Goal: Task Accomplishment & Management: Use online tool/utility

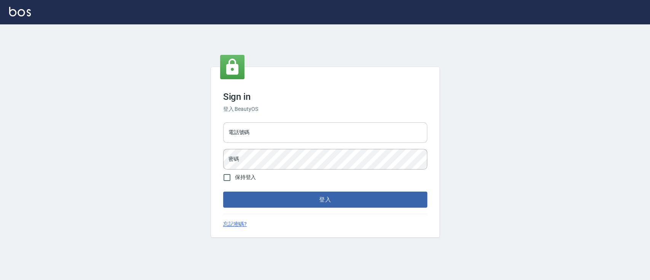
click at [253, 133] on input "電話號碼" at bounding box center [325, 132] width 204 height 21
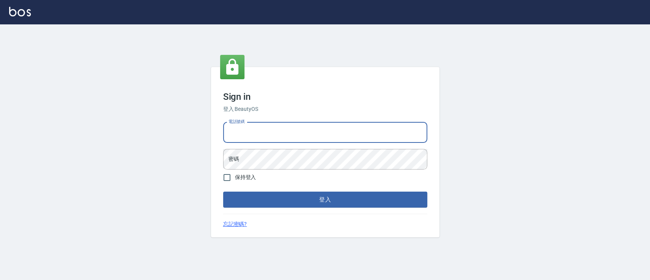
type input "0936904311"
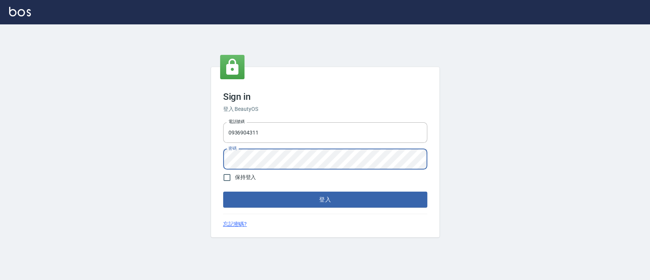
click at [223, 192] on button "登入" at bounding box center [325, 200] width 204 height 16
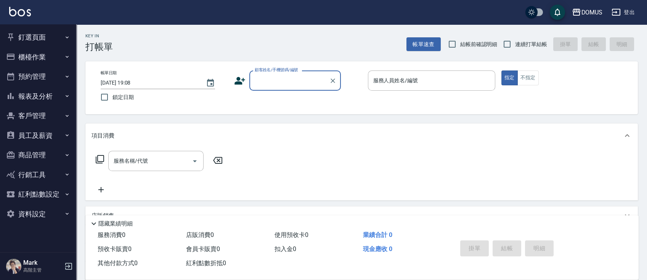
click at [533, 46] on span "連續打單結帳" at bounding box center [531, 44] width 32 height 8
click at [515, 46] on input "連續打單結帳" at bounding box center [507, 44] width 16 height 16
checkbox input "true"
click at [293, 87] on input "顧客姓名/手機號碼/編號" at bounding box center [289, 80] width 73 height 13
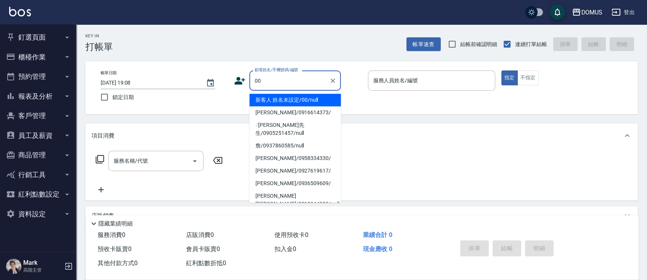
type input "新客人 姓名未設定/00/null"
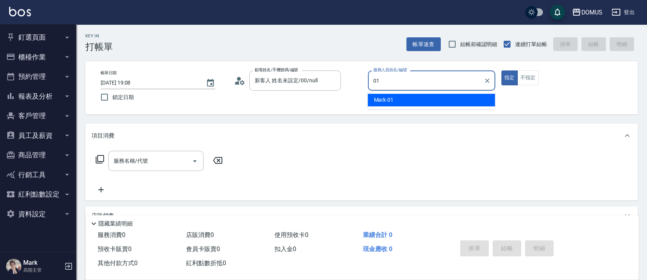
type input "Mark-01"
type button "true"
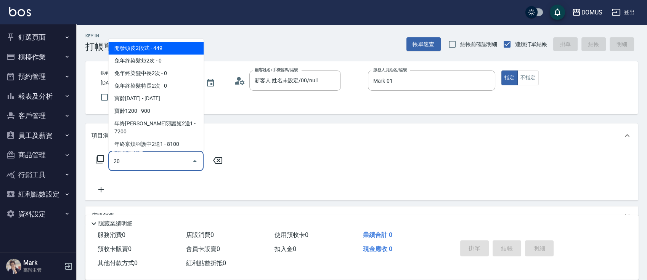
type input "206"
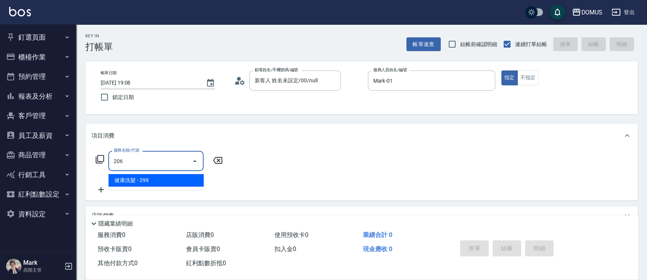
type input "20"
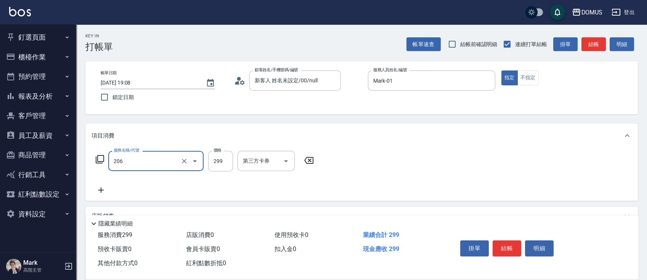
type input "健康洗髮(206)"
type input "0"
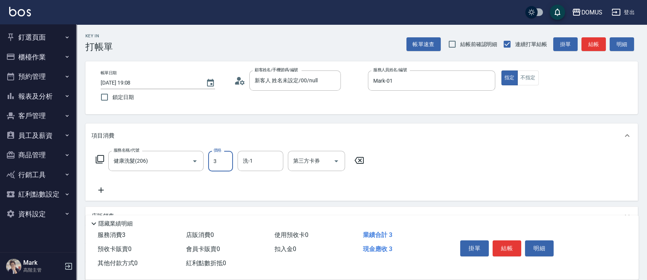
type input "30"
type input "300"
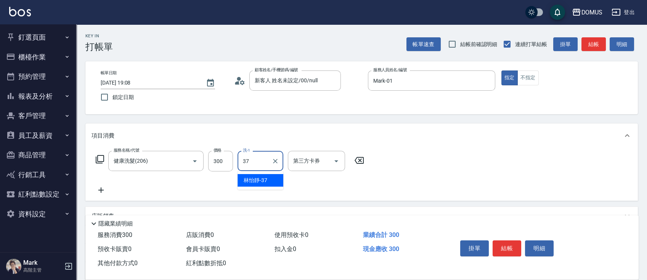
type input "林怡靜-37"
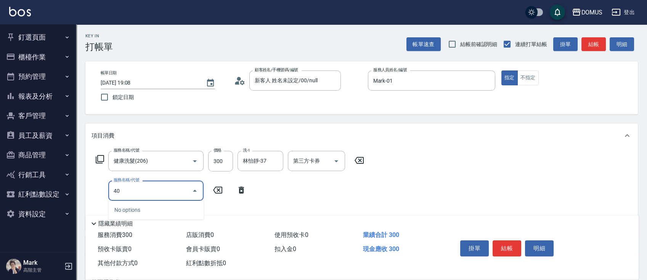
type input "401"
type input "50"
type input "剪髮(401)"
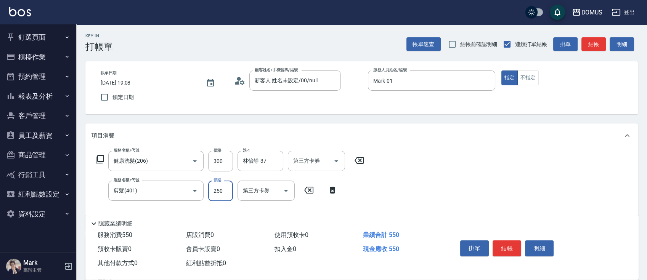
type input "30"
type input "50"
type input "80"
type input "500"
click at [427, 168] on div "服務名稱/代號 健康洗髮(206) 服務名稱/代號 價格 300 價格 洗-1 林怡靜-37 洗-1 第三方卡券 第三方卡券 服務名稱/代號 剪髮(401) …" at bounding box center [361, 189] width 552 height 83
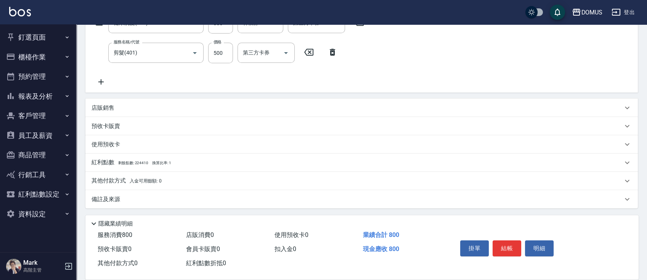
scroll to position [138, 0]
click at [220, 183] on div "其他付款方式 入金可用餘額: 0" at bounding box center [356, 180] width 531 height 8
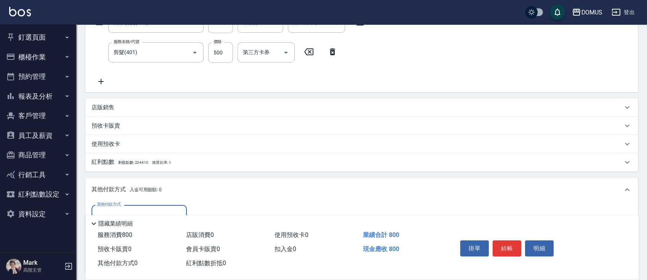
scroll to position [0, 0]
click at [155, 206] on div "其他付款方式" at bounding box center [138, 215] width 95 height 20
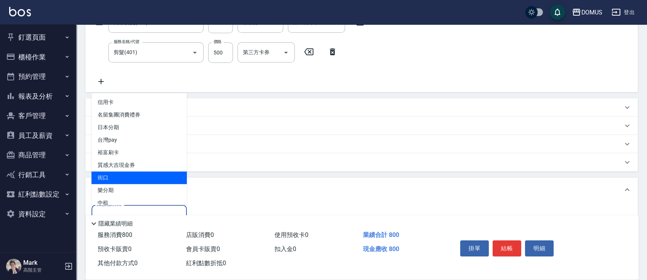
type input "."
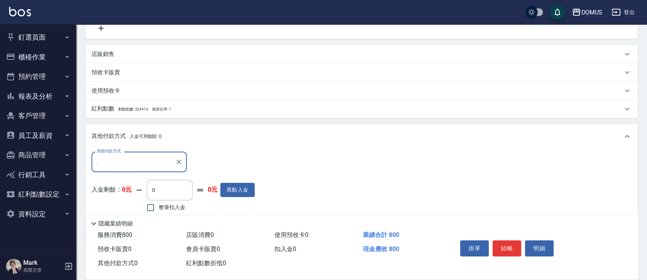
scroll to position [228, 0]
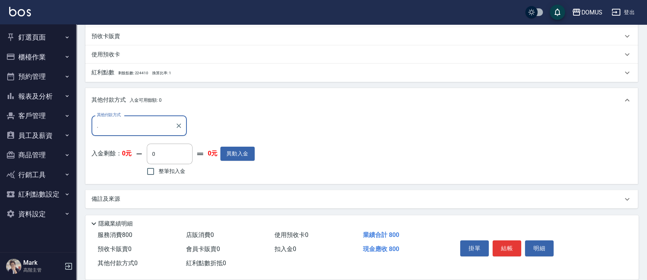
click at [134, 130] on input "." at bounding box center [133, 125] width 77 height 13
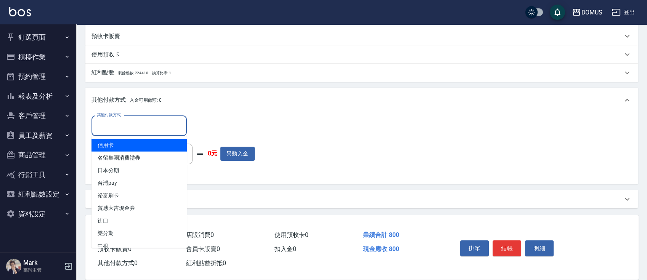
type input "信用卡"
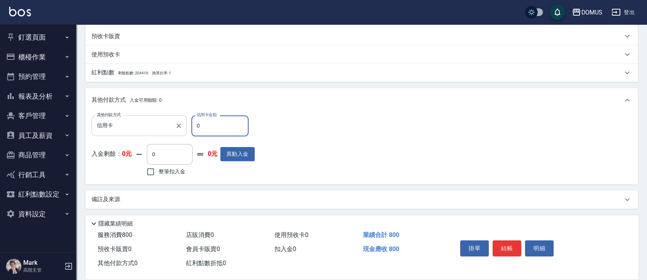
type input "88"
type input "70"
type input "80"
type input "0"
type input "800"
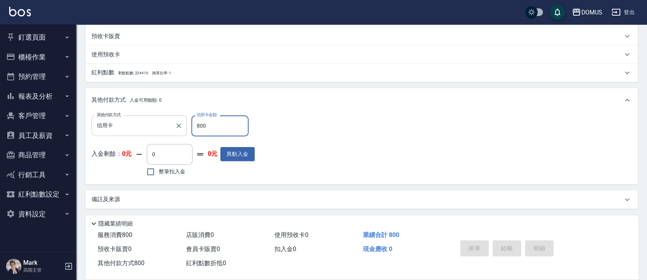
type input "[DATE] 19:09"
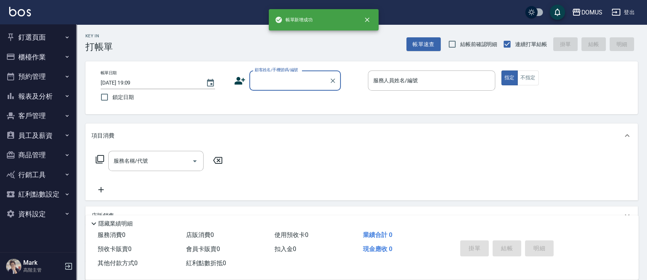
scroll to position [0, 0]
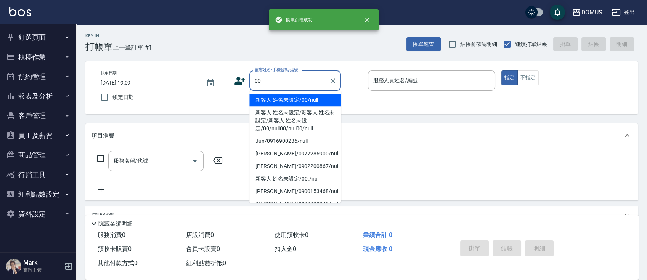
type input "新客人 姓名未設定/00/null"
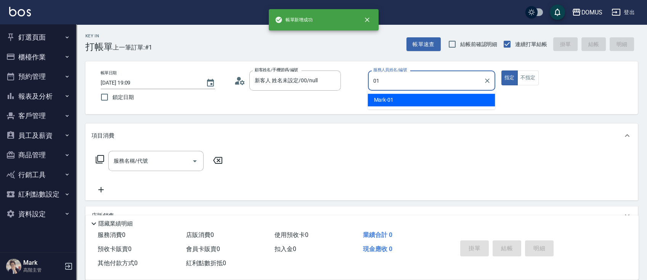
type input "Mark-01"
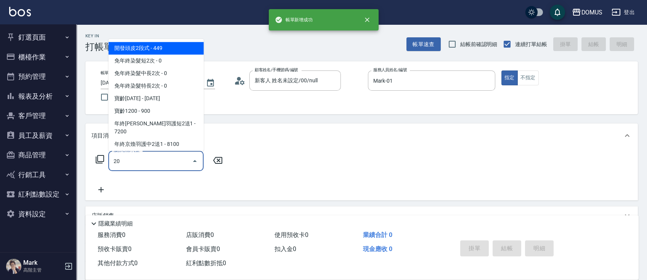
type input "206"
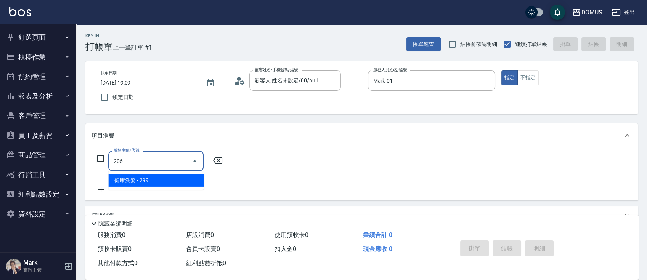
type input "20"
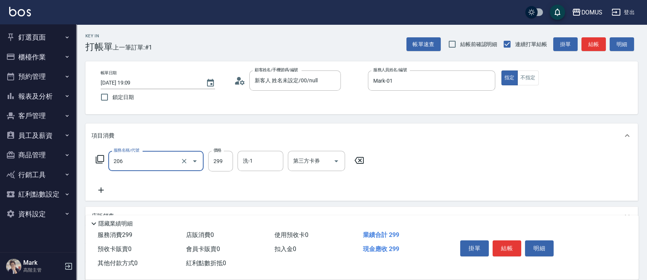
type input "健康洗髮(206)"
type input "3"
type input "0"
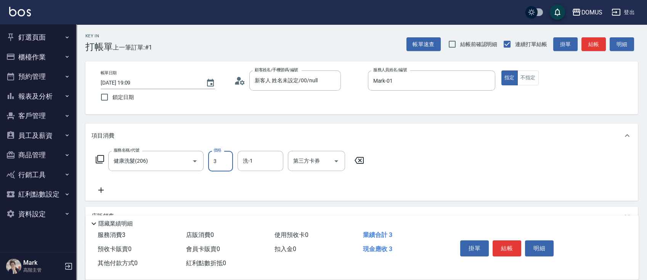
type input "30"
type input "300"
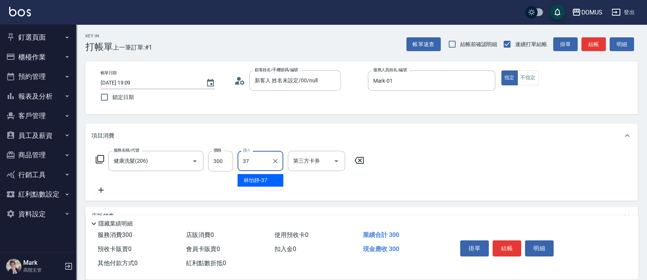
type input "林怡靜-37"
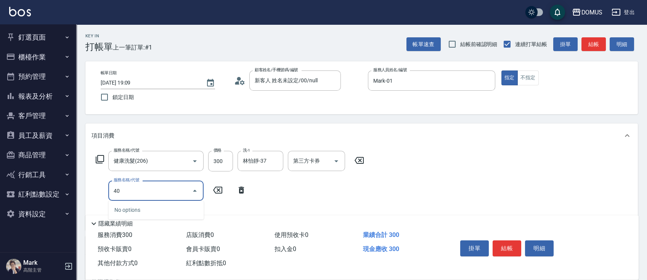
type input "401"
type input "50"
type input "剪髮(401)"
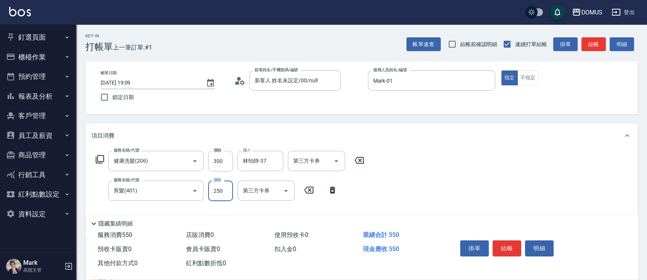
type input "4"
type input "30"
type input "40"
type input "70"
type input "400"
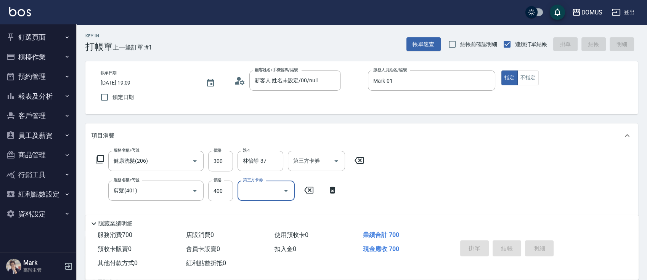
type input "0"
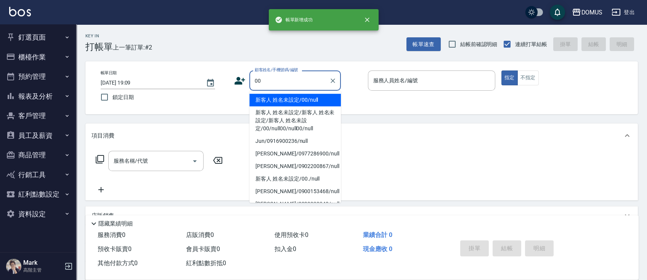
type input "新客人 姓名未設定/00/null"
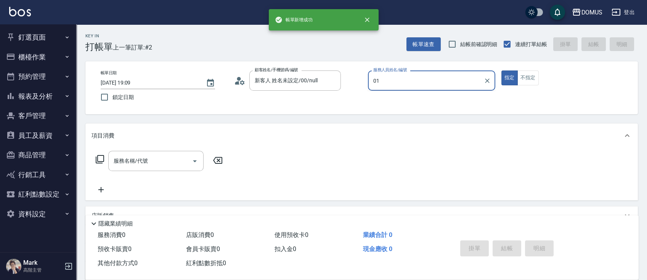
type input "Mark-01"
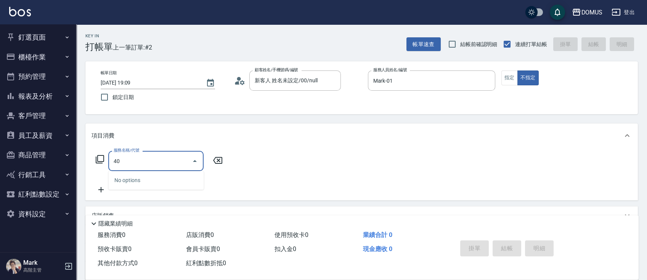
type input "401"
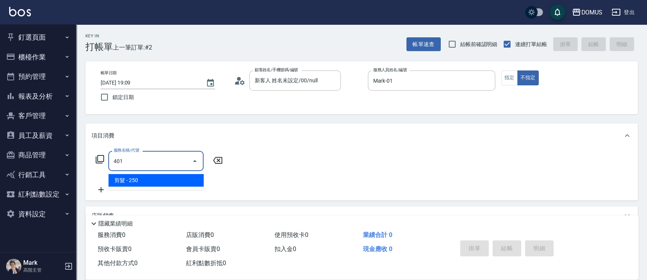
type input "20"
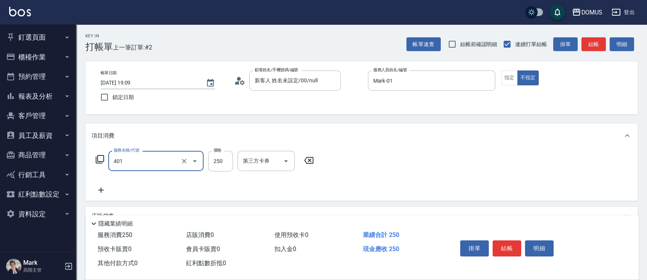
type input "剪髮(401)"
type input "0"
type input "60"
type input "600"
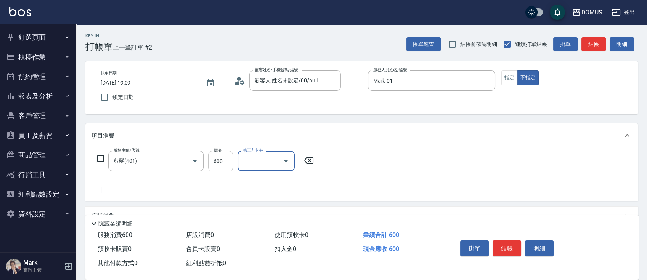
click at [223, 167] on input "600" at bounding box center [220, 161] width 25 height 21
type input "0"
type input "40"
type input "400"
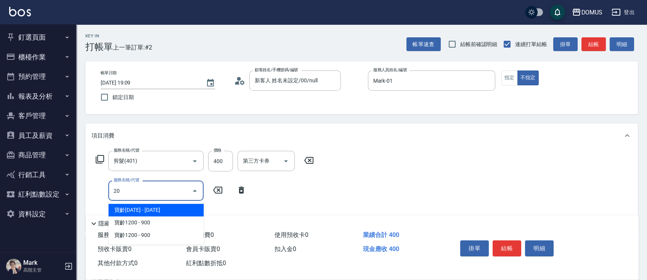
type input "201"
type input "60"
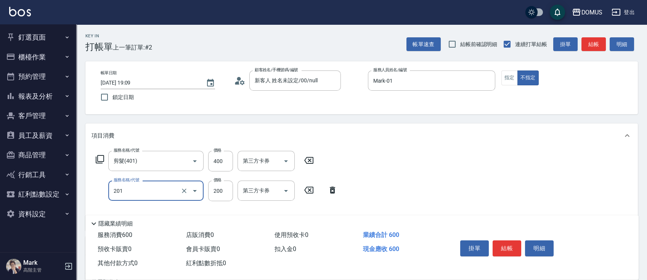
type input "洗髮(201)"
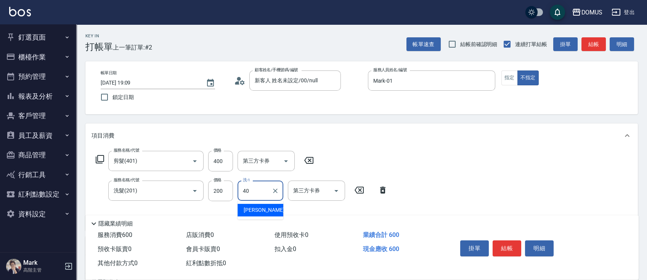
type input "[PERSON_NAME]-40"
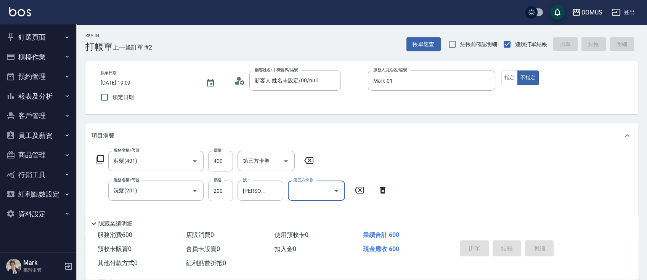
type input "0"
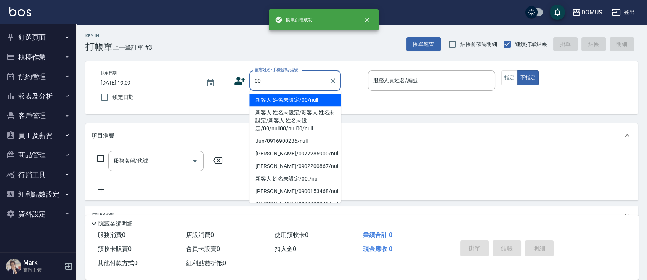
type input "新客人 姓名未設定/00/null"
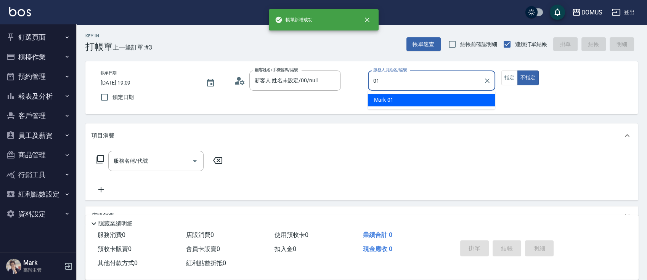
type input "Mark-01"
type button "false"
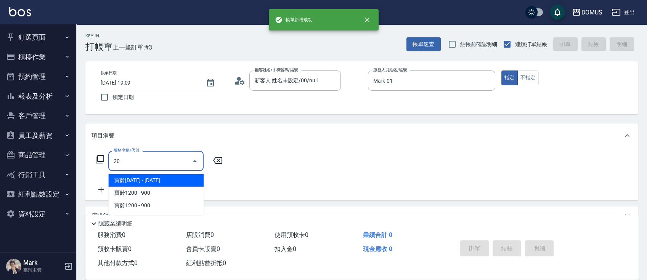
type input "206"
type input "20"
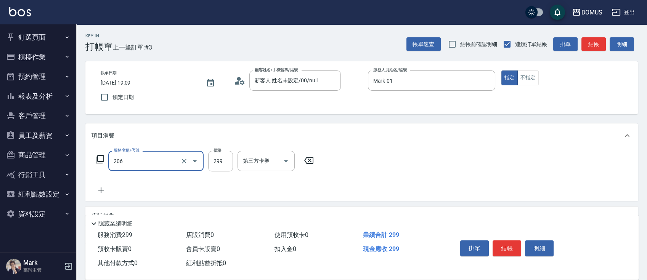
type input "健康洗髮(206)"
type input "3"
type input "0"
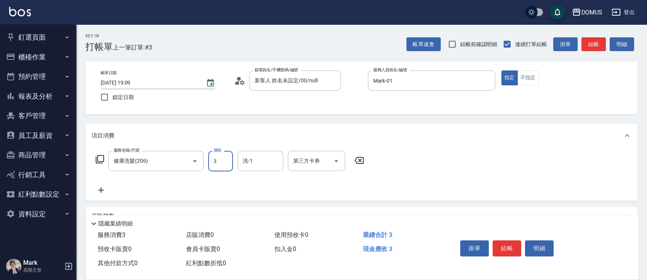
type input "30"
type input "300"
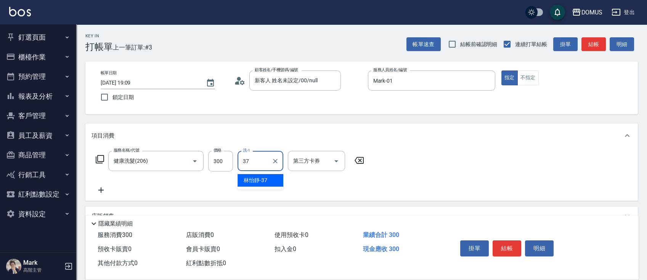
type input "林怡靜-37"
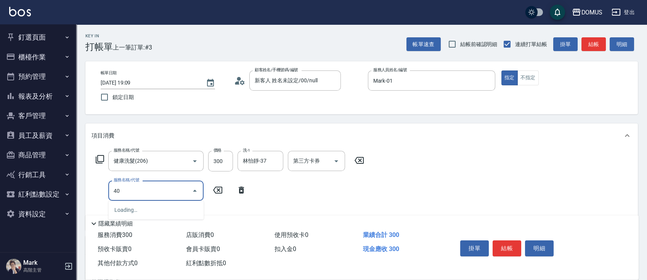
type input "401"
type input "50"
type input "剪髮(401)"
type input "30"
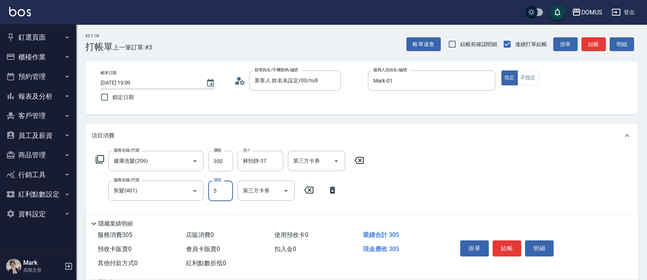
type input "50"
type input "80"
type input "500"
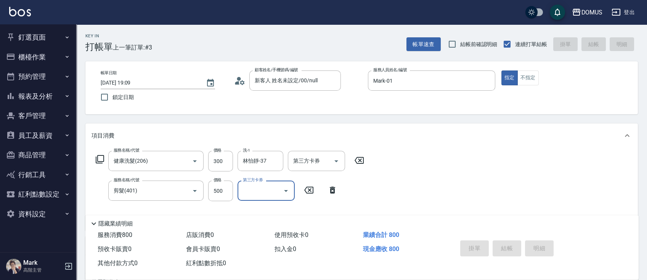
type input "0"
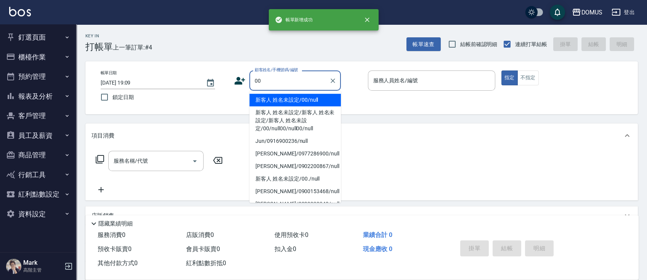
type input "新客人 姓名未設定/00/null"
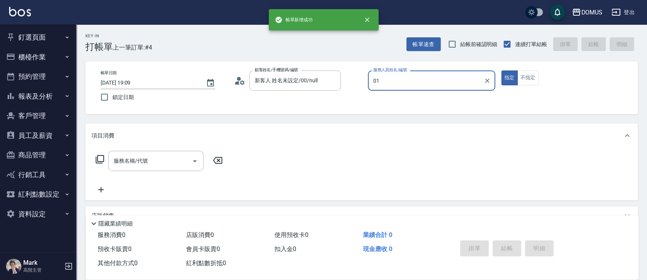
type input "Mark-01"
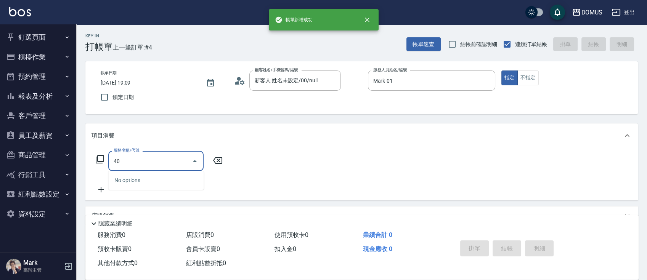
type input "401"
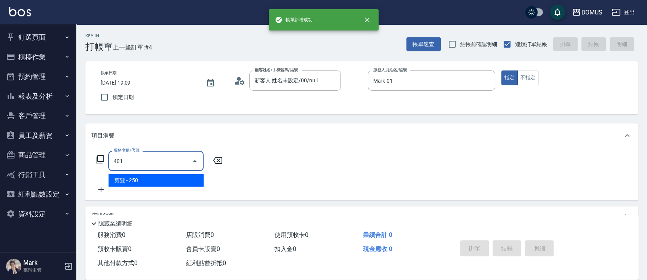
type input "20"
type input "剪髮(401)"
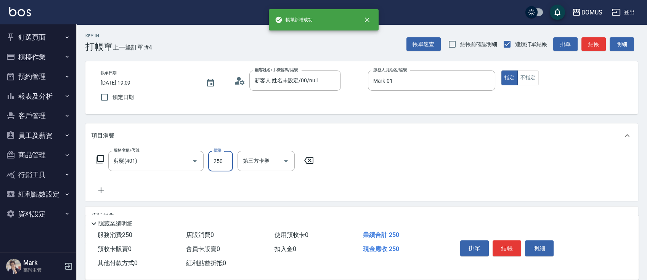
type input "0"
type input "70"
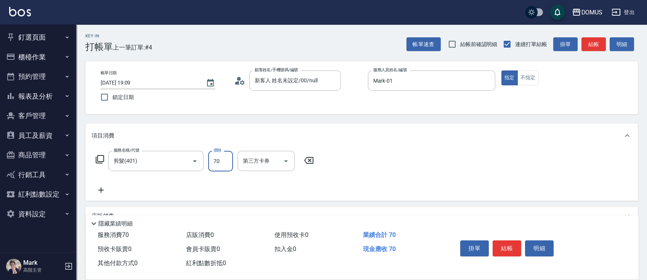
type input "70"
type input "700"
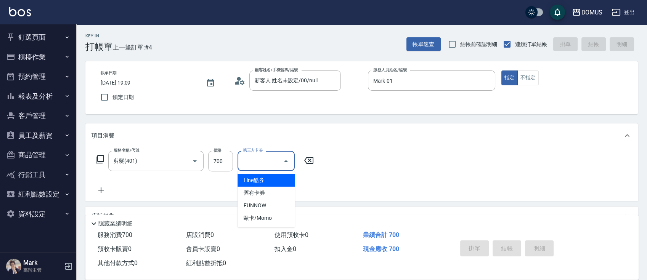
type input "0"
type input "Line酷券"
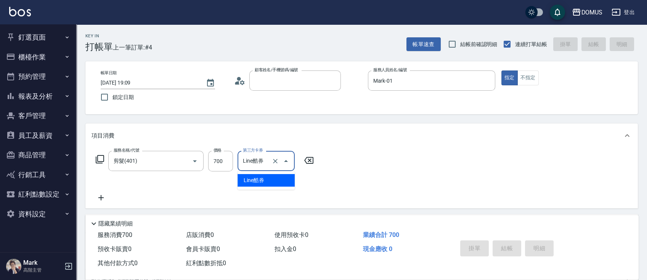
type input "1"
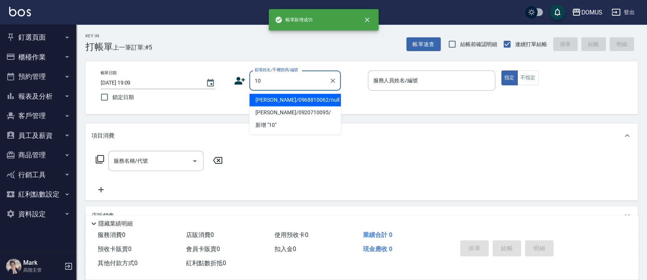
type input "1"
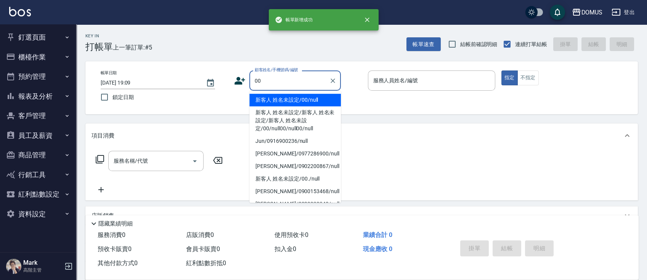
type input "新客人 姓名未設定/00/null"
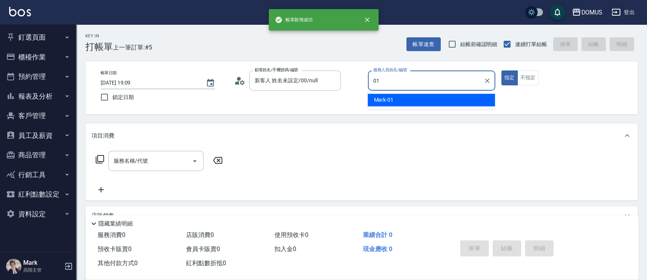
type input "Mark-01"
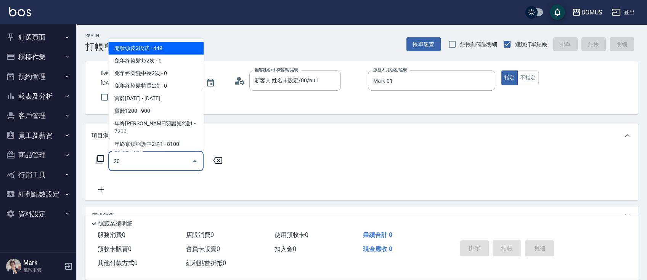
type input "206"
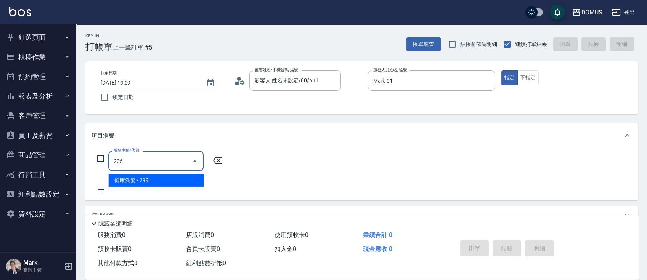
type input "20"
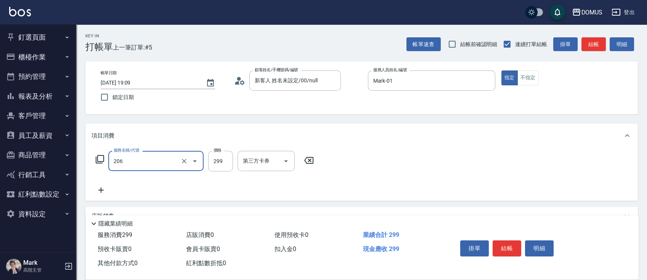
type input "健康洗髮(206)"
type input "0"
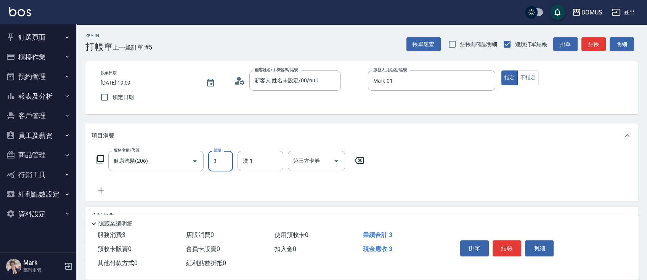
type input "30"
type input "300"
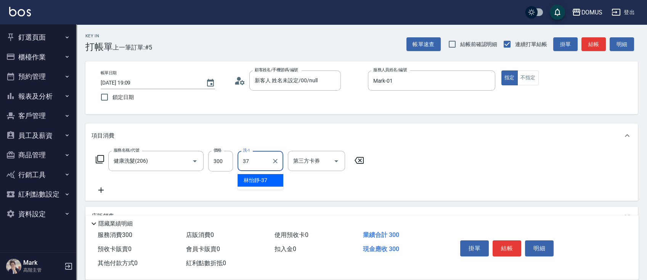
type input "林怡靜-37"
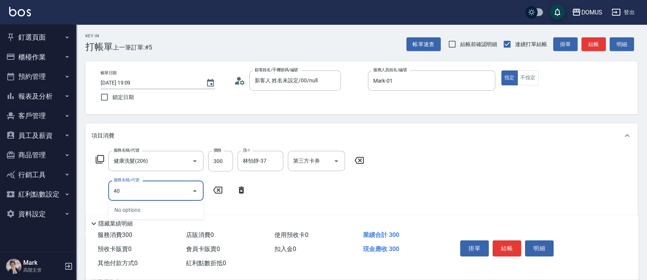
type input "401"
type input "50"
type input "剪髮(401)"
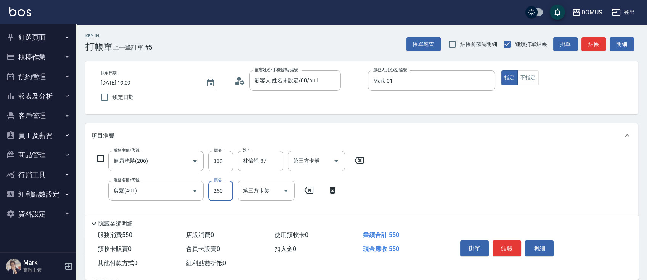
type input "5"
type input "30"
type input "50"
type input "80"
type input "500"
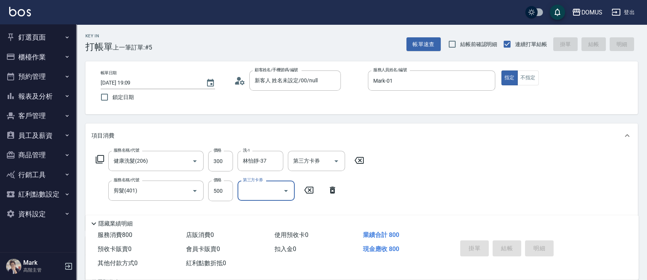
type input "[DATE] 19:10"
type input "0"
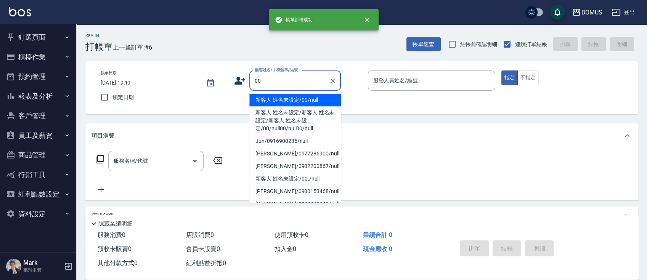
type input "新客人 姓名未設定/00/null"
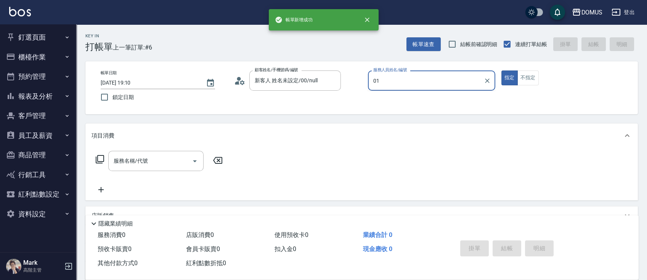
type input "Mark-01"
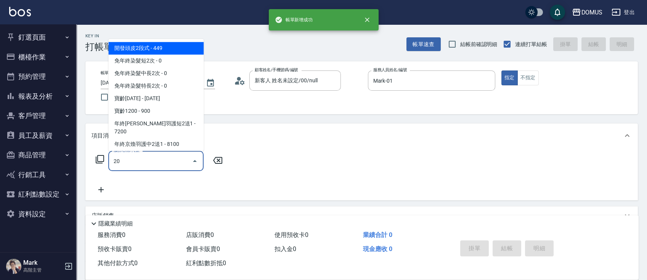
type input "206"
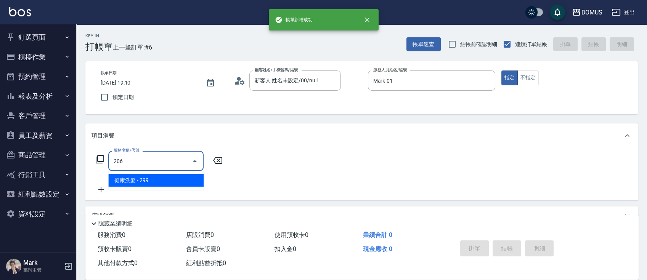
type input "20"
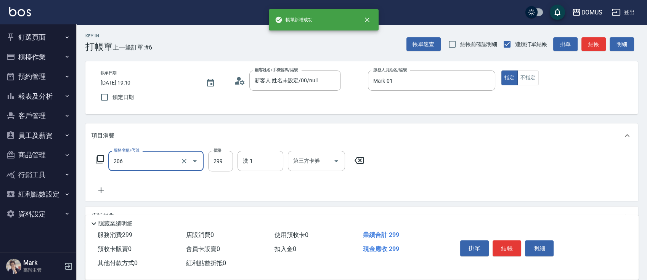
type input "健康洗髮(206)"
type input "3"
type input "0"
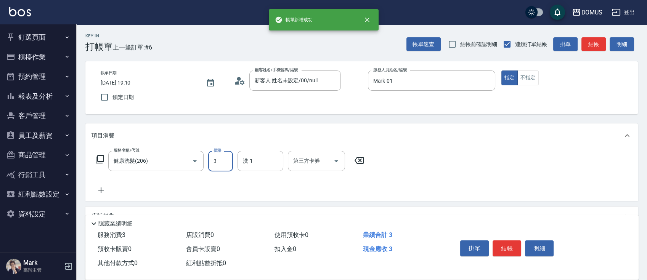
type input "30"
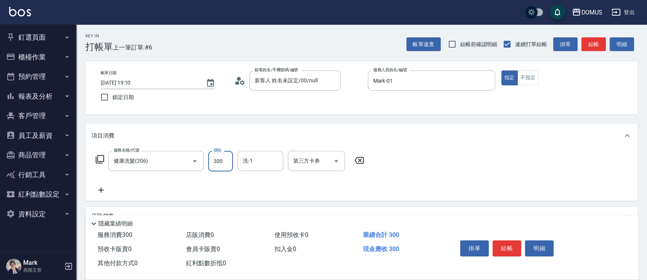
type input "300"
type input "林怡靜-37"
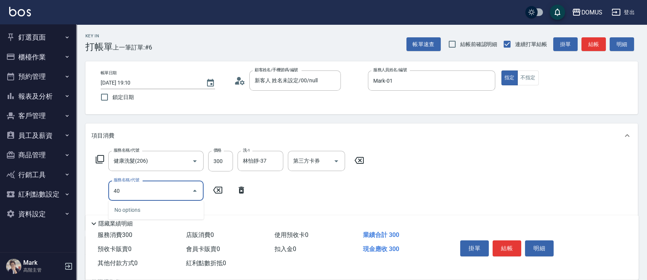
type input "401"
type input "50"
type input "剪髮(401)"
type input "30"
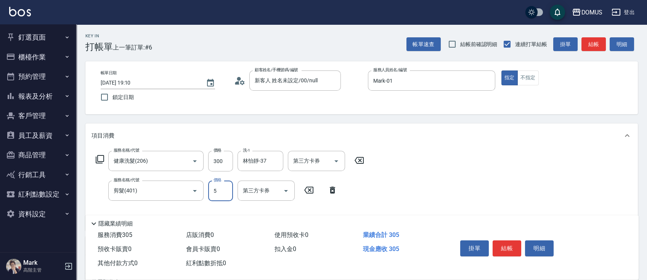
type input "50"
type input "80"
type input "500"
type input "0"
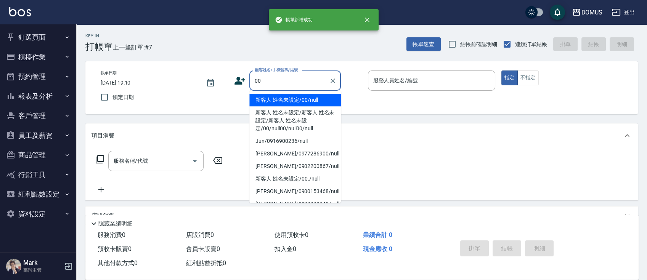
type input "新客人 姓名未設定/00/null"
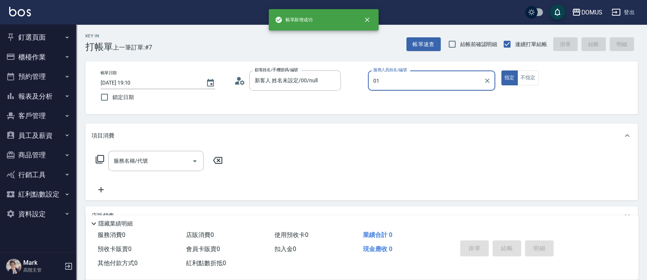
type input "Mark-01"
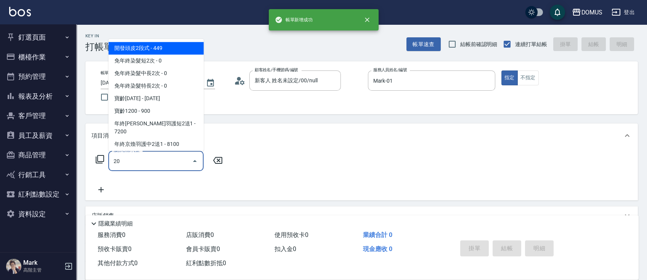
type input "206"
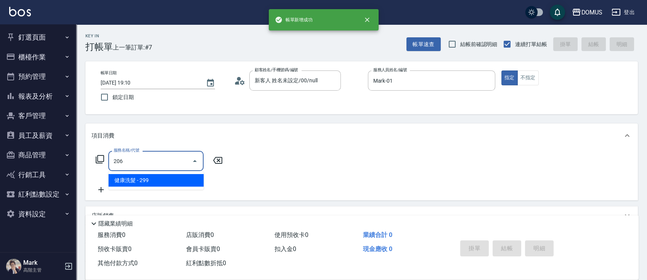
type input "20"
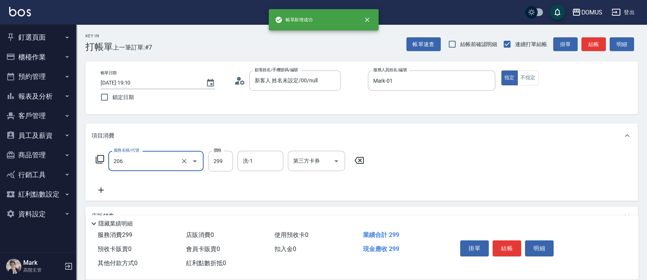
type input "健康洗髮(206)"
type input "0"
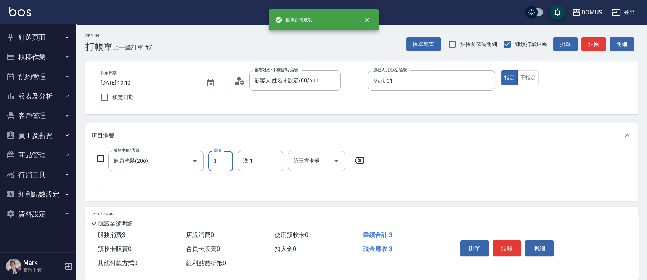
type input "30"
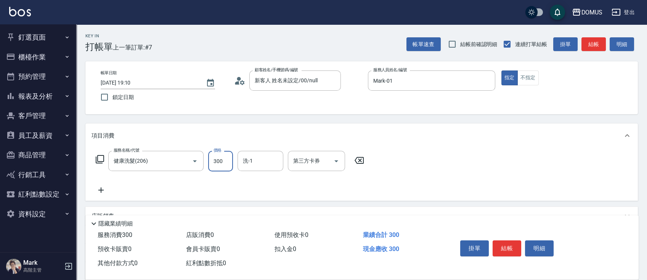
type input "300"
type input "林怡靜-37"
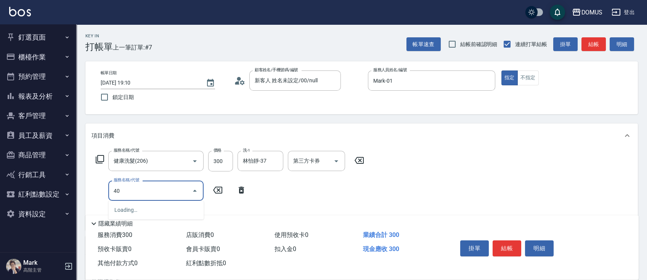
type input "401"
type input "50"
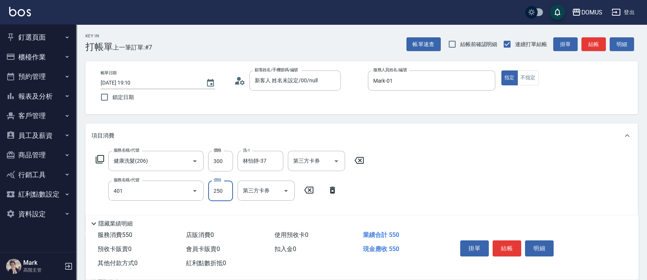
type input "剪髮(401)"
type input "30"
type input "50"
type input "80"
type input "500"
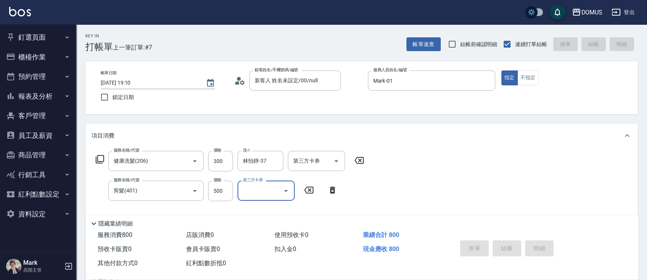
type input "0"
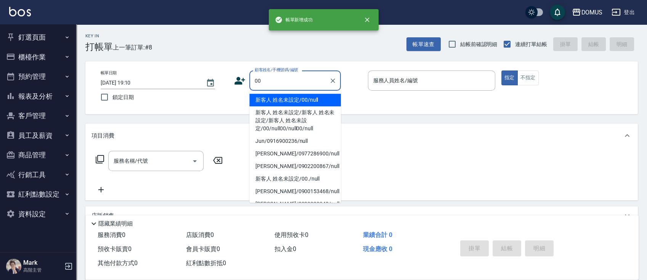
type input "新客人 姓名未設定/00/null"
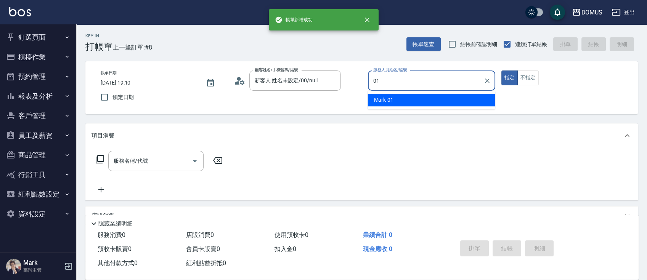
type input "Mark-01"
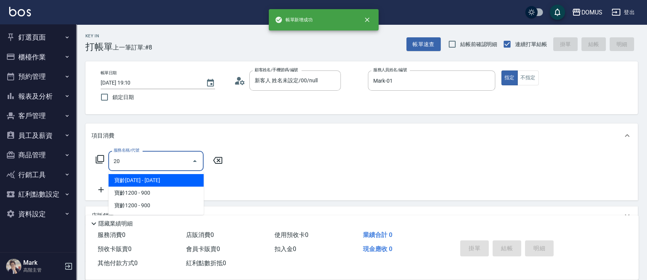
type input "206"
type input "20"
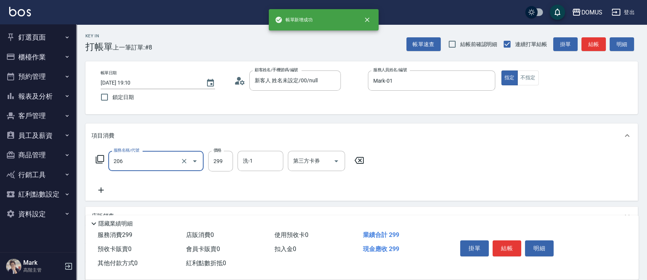
type input "健康洗髮(206)"
type input "3"
type input "0"
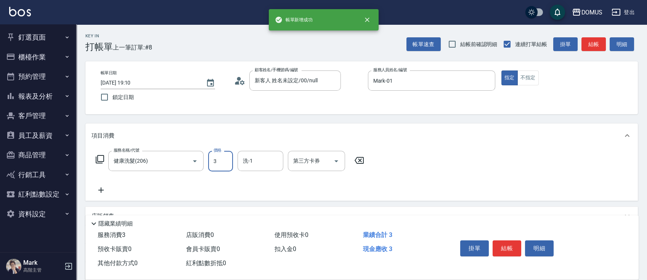
type input "30"
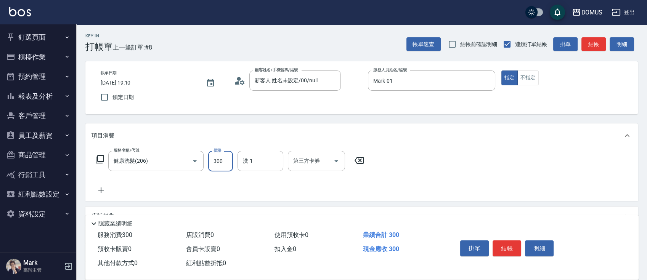
type input "300"
type input "林怡靜-37"
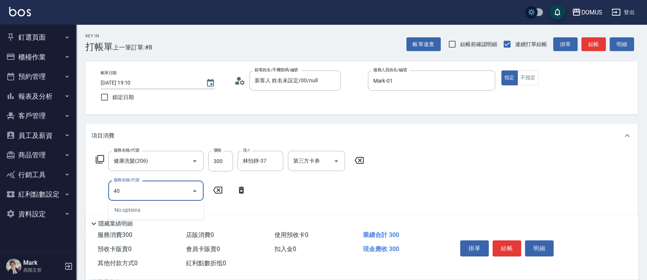
type input "401"
type input "50"
type input "剪髮(401)"
type input "5"
type input "30"
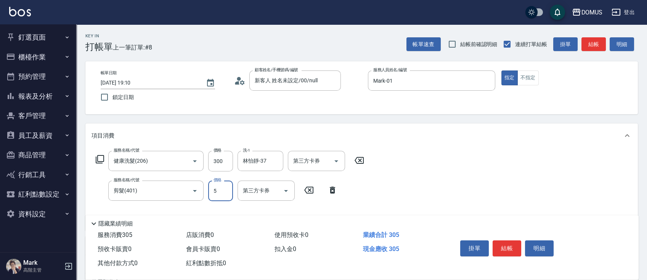
type input "50"
type input "80"
type input "500"
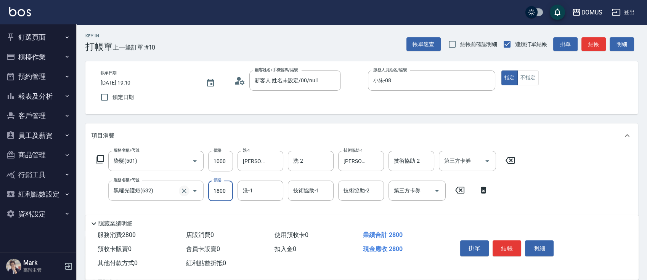
click at [183, 195] on button "Clear" at bounding box center [184, 191] width 11 height 11
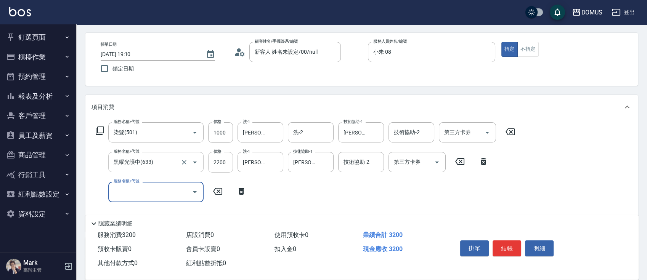
scroll to position [51, 0]
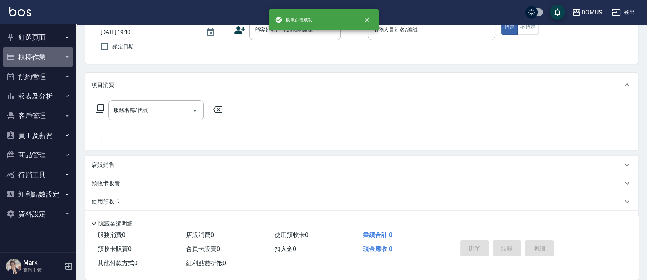
click at [32, 62] on button "櫃檯作業" at bounding box center [38, 57] width 70 height 20
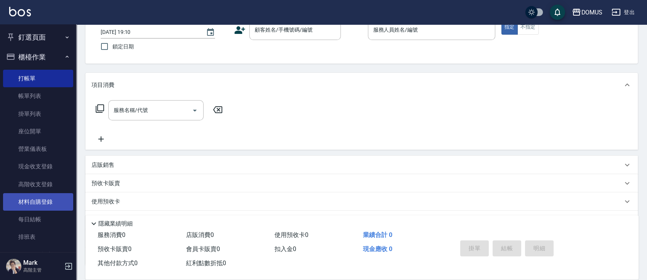
click at [46, 203] on link "材料自購登錄" at bounding box center [38, 202] width 70 height 18
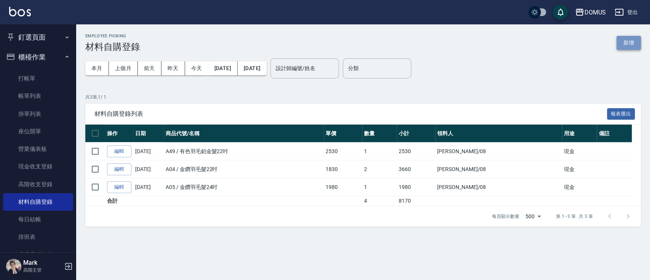
click at [631, 47] on button "新增" at bounding box center [629, 43] width 24 height 14
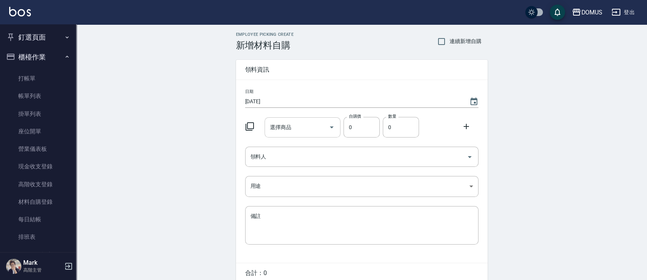
click at [286, 131] on input "選擇商品" at bounding box center [297, 127] width 58 height 13
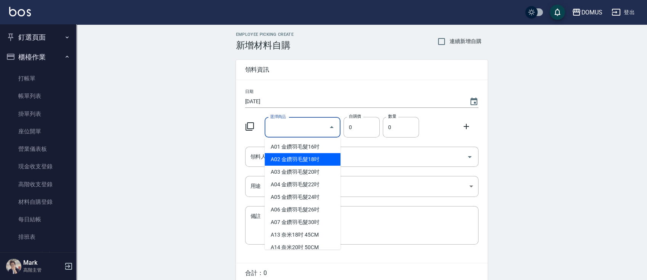
click at [278, 162] on li "A02 金鑽羽毛髮18吋" at bounding box center [302, 159] width 76 height 13
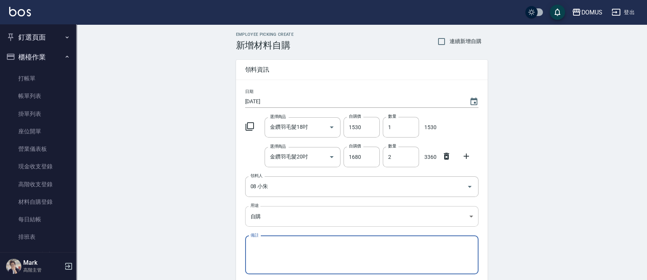
click at [339, 218] on body "DOMUS 登出 釘選頁面 打帳單 店家日報表 互助日報表 費用分析表 設計師排行榜 設計師日報表 櫃檯作業 打帳單 帳單列表 掛單列表 座位開單 營業儀表板…" at bounding box center [323, 172] width 647 height 344
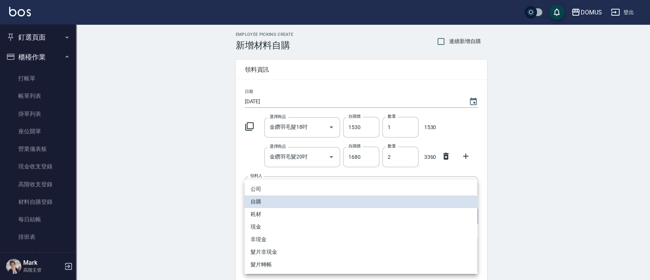
click at [306, 231] on li "現金" at bounding box center [361, 227] width 233 height 13
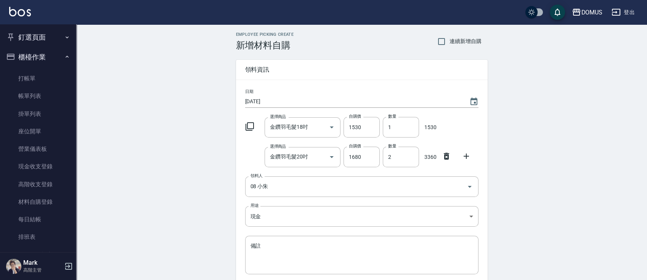
scroll to position [64, 0]
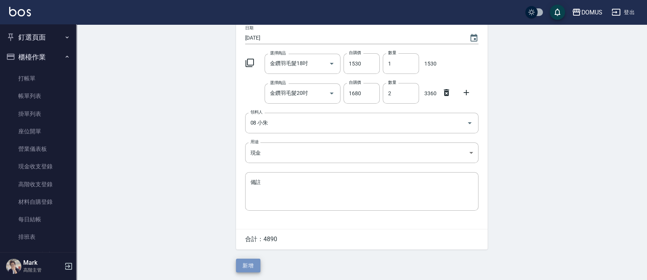
click at [242, 267] on button "新增" at bounding box center [248, 266] width 24 height 14
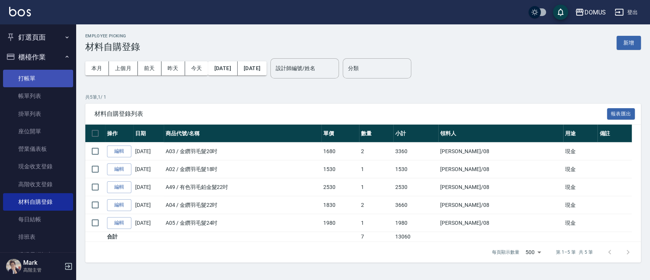
click at [37, 72] on link "打帳單" at bounding box center [38, 79] width 70 height 18
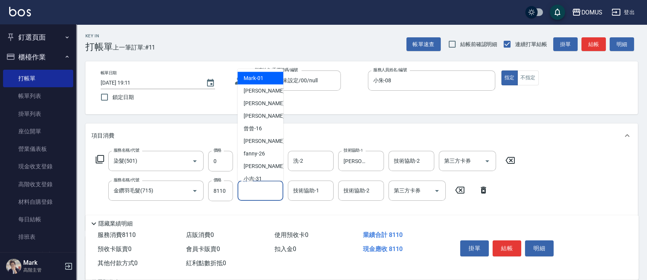
click at [610, 123] on div "Key In 打帳單 上一筆訂單:#11 帳單速查 結帳前確認明細 連續打單結帳 掛單 結帳 明細 帳單日期 [DATE] 19:11 鎖定日期 顧客姓名/手…" at bounding box center [361, 221] width 570 height 394
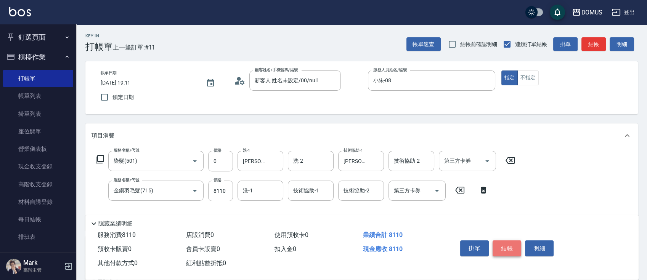
click at [504, 247] on button "結帳" at bounding box center [506, 248] width 29 height 16
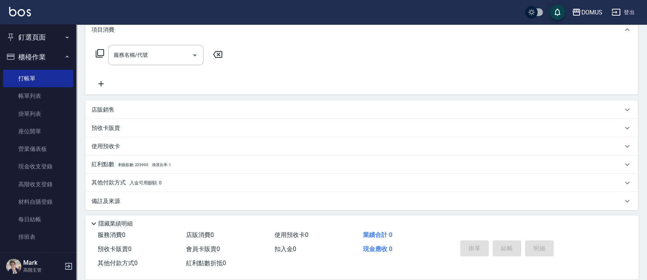
scroll to position [108, 0]
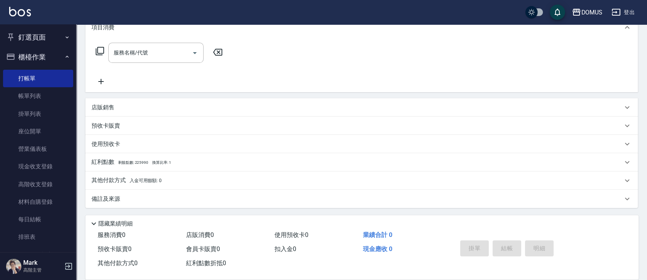
click at [361, 107] on div "店販銷售" at bounding box center [356, 108] width 531 height 8
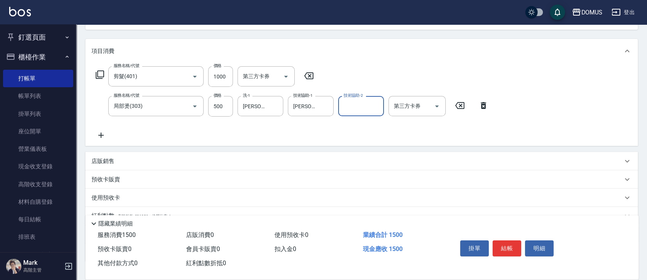
scroll to position [138, 0]
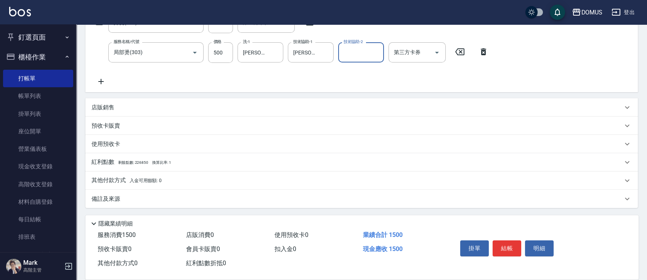
click at [178, 174] on div "其他付款方式 入金可用餘額: 0" at bounding box center [361, 180] width 552 height 18
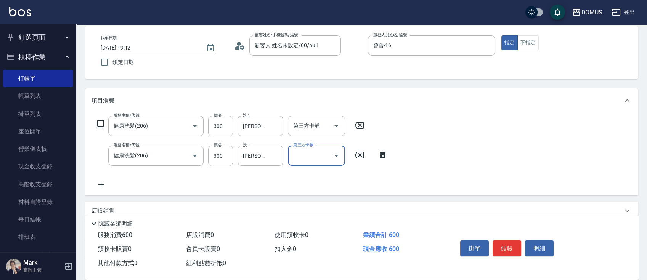
scroll to position [51, 0]
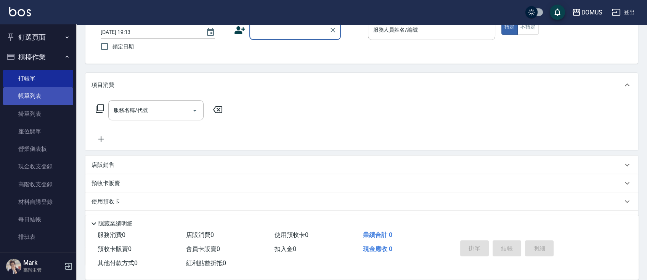
click at [27, 93] on link "帳單列表" at bounding box center [38, 96] width 70 height 18
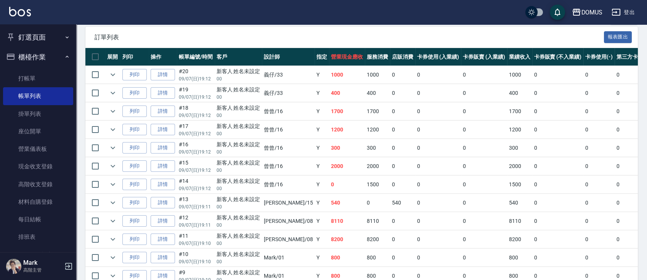
scroll to position [147, 0]
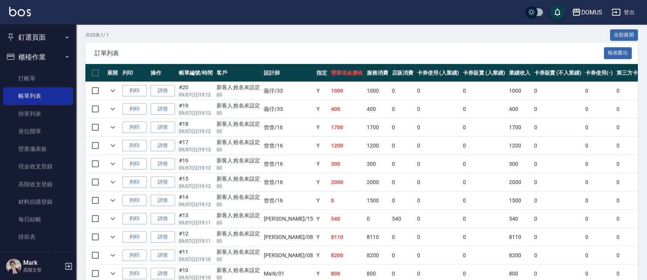
click at [41, 42] on button "釘選頁面" at bounding box center [38, 37] width 70 height 20
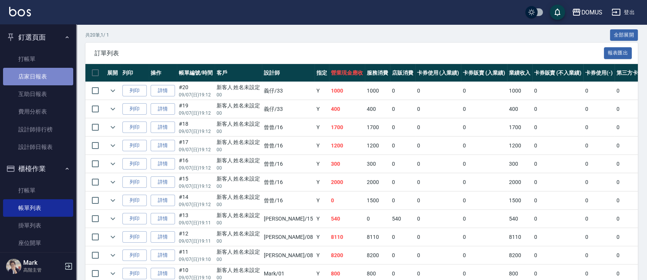
click at [48, 83] on link "店家日報表" at bounding box center [38, 77] width 70 height 18
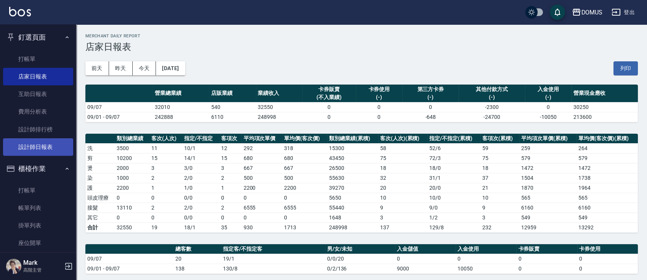
click at [40, 147] on link "設計師日報表" at bounding box center [38, 147] width 70 height 18
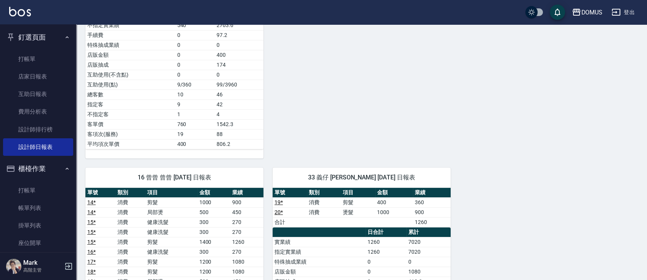
scroll to position [406, 0]
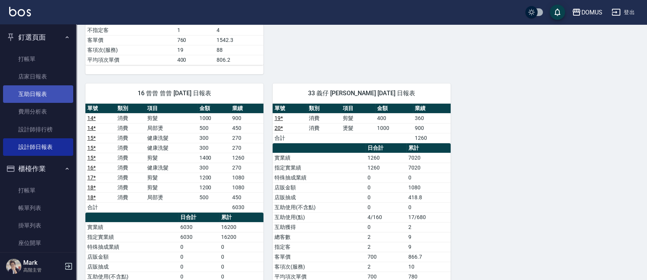
click at [36, 88] on link "互助日報表" at bounding box center [38, 94] width 70 height 18
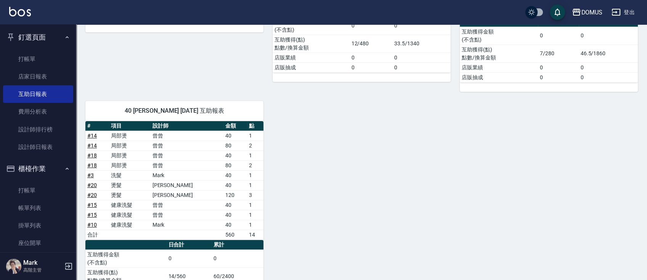
scroll to position [43, 0]
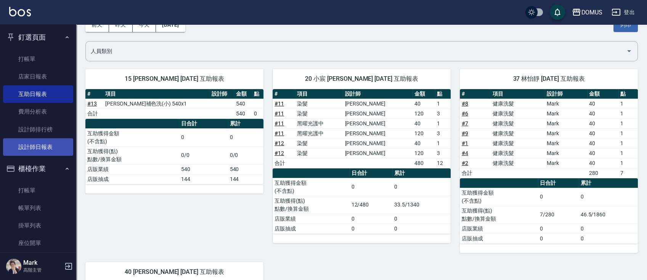
click at [49, 140] on link "設計師日報表" at bounding box center [38, 147] width 70 height 18
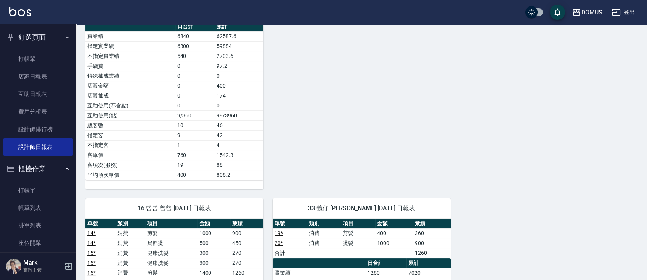
scroll to position [203, 0]
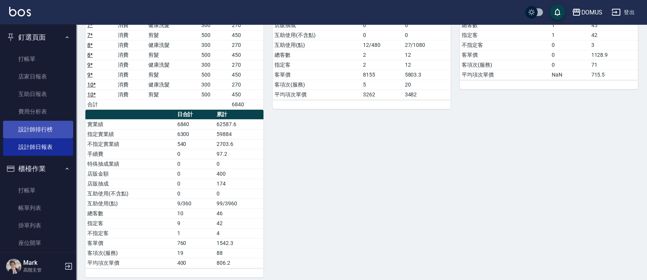
click at [49, 131] on link "設計師排行榜" at bounding box center [38, 130] width 70 height 18
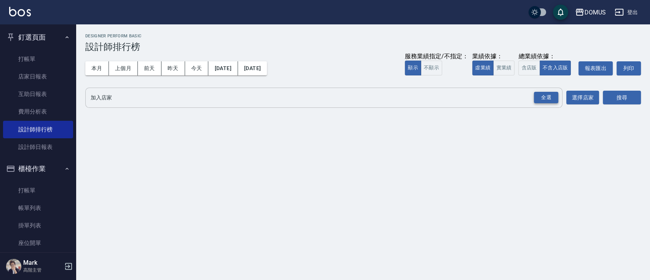
click at [539, 101] on div "全選" at bounding box center [546, 98] width 24 height 12
click at [621, 101] on button "搜尋" at bounding box center [622, 98] width 38 height 14
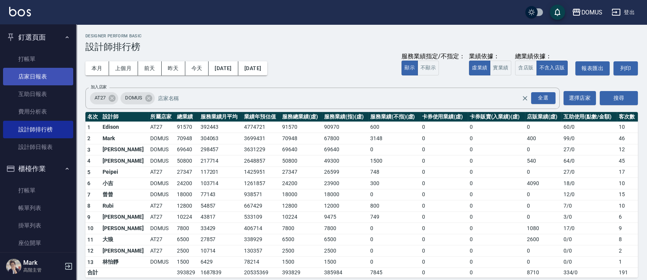
click at [54, 76] on link "店家日報表" at bounding box center [38, 77] width 70 height 18
